Goal: Task Accomplishment & Management: Use online tool/utility

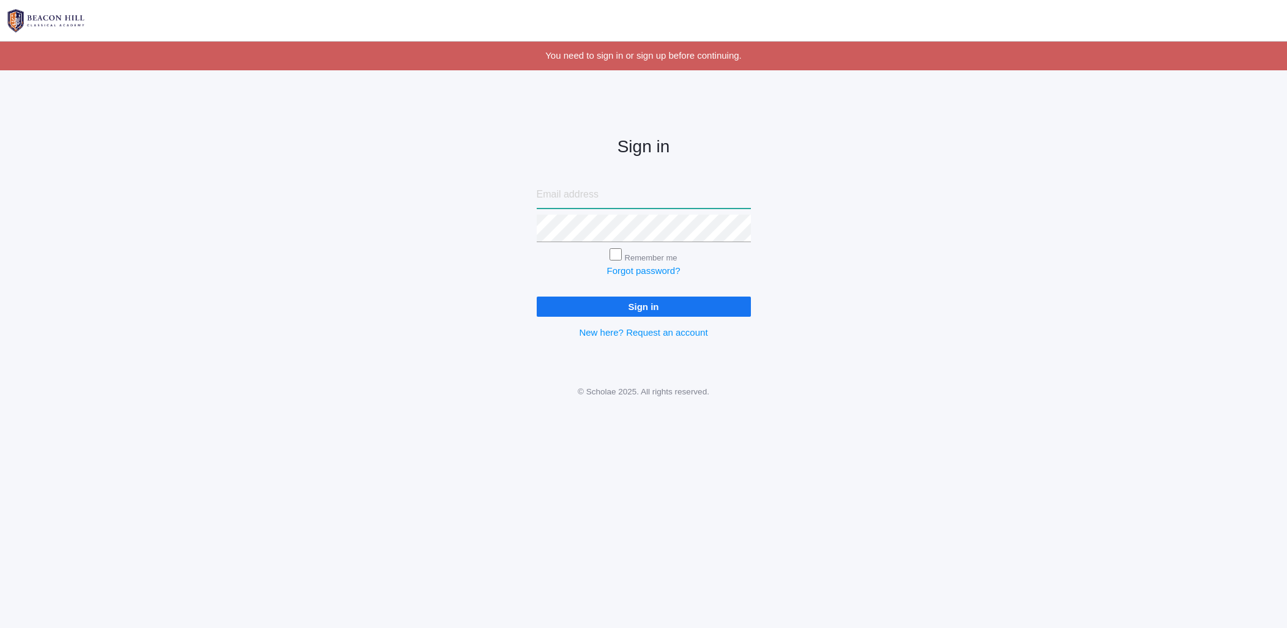
type input "[EMAIL_ADDRESS][DOMAIN_NAME]"
click at [606, 308] on input "Sign in" at bounding box center [644, 307] width 214 height 20
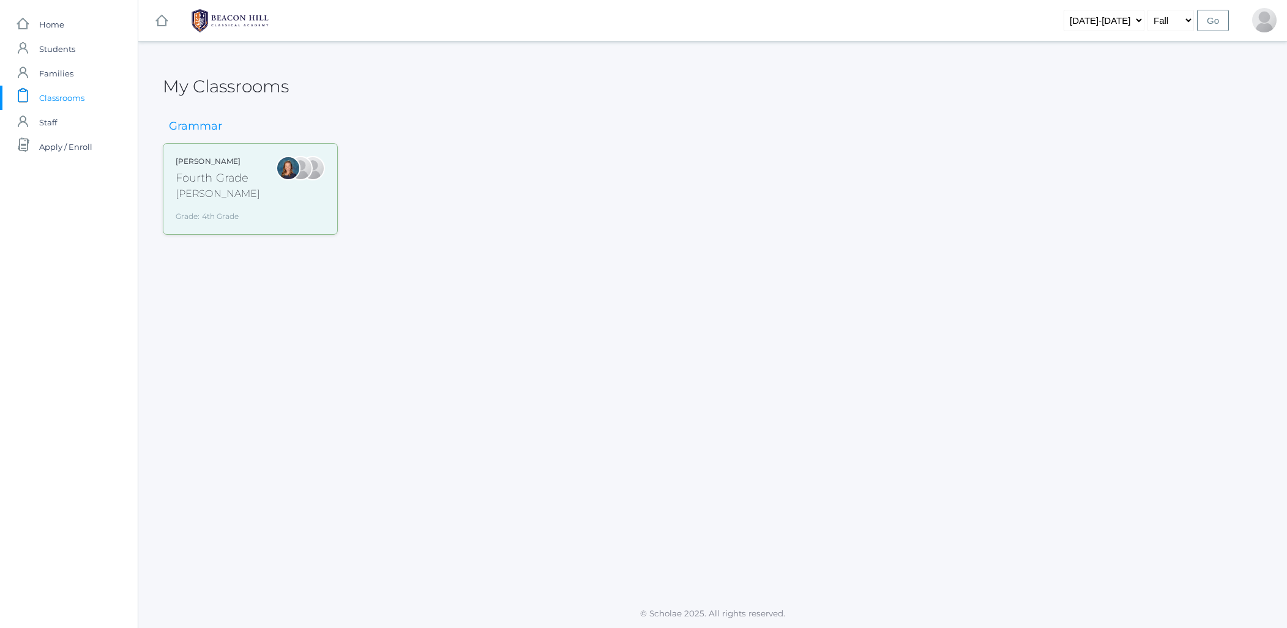
click at [224, 190] on div "[PERSON_NAME]" at bounding box center [218, 194] width 84 height 15
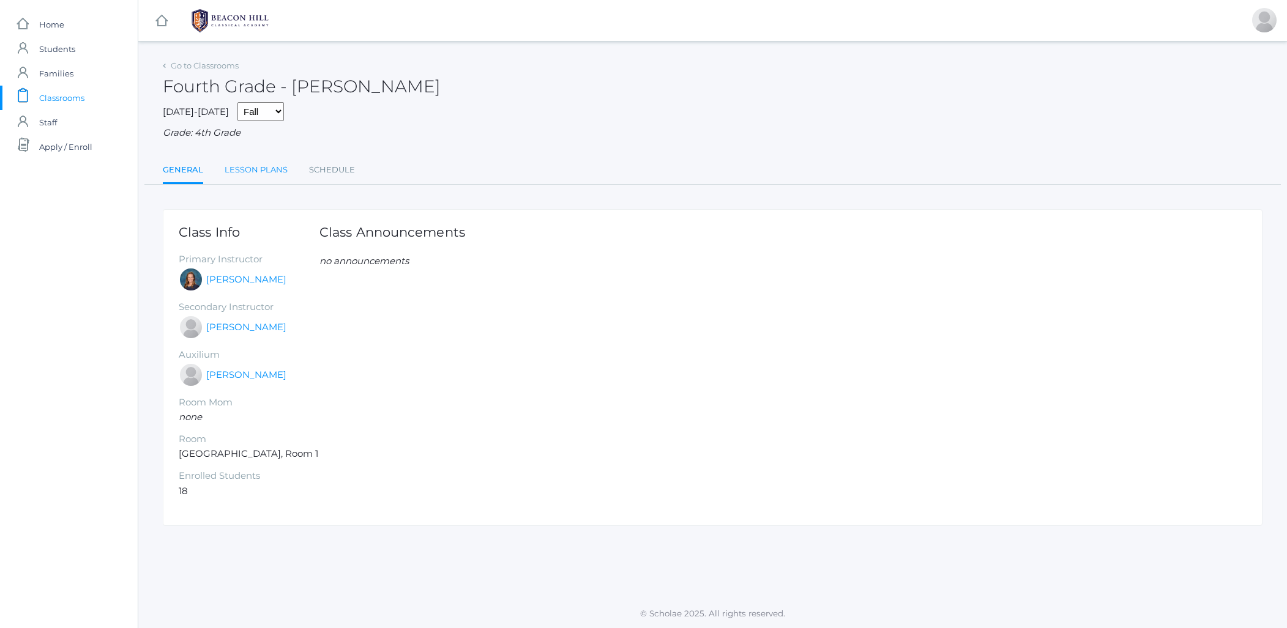
click at [239, 163] on link "Lesson Plans" at bounding box center [256, 170] width 63 height 24
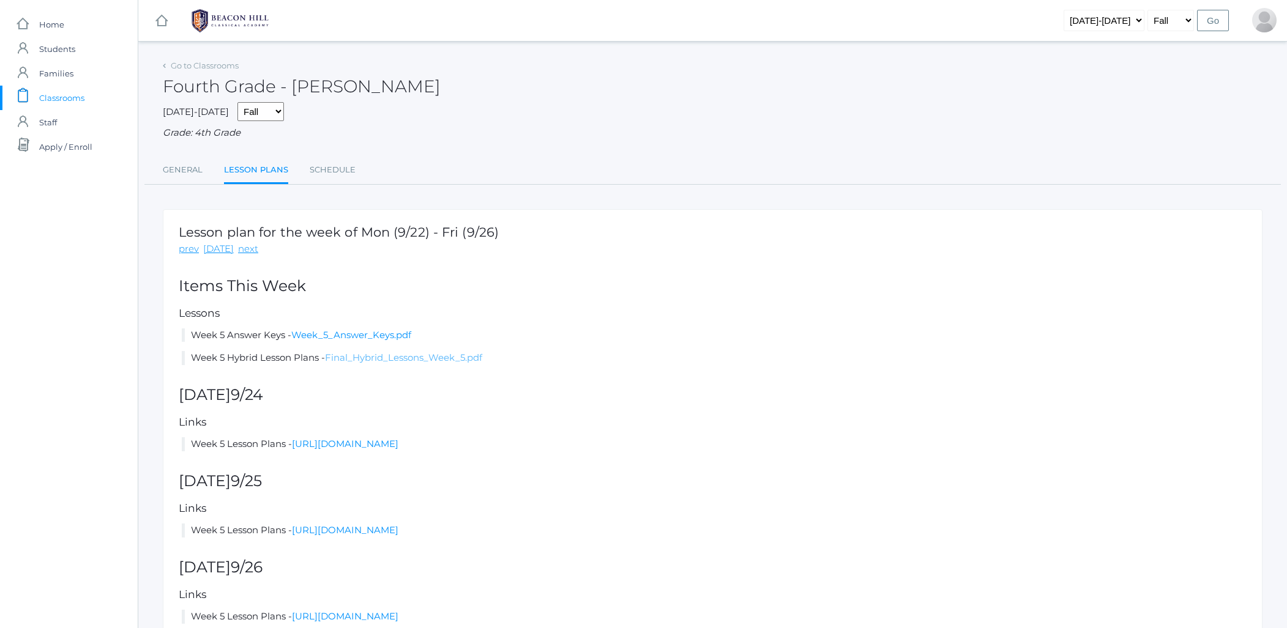
click at [363, 352] on link "Final_Hybrid_Lessons_Week_5.pdf" at bounding box center [403, 358] width 157 height 12
